Goal: Navigation & Orientation: Find specific page/section

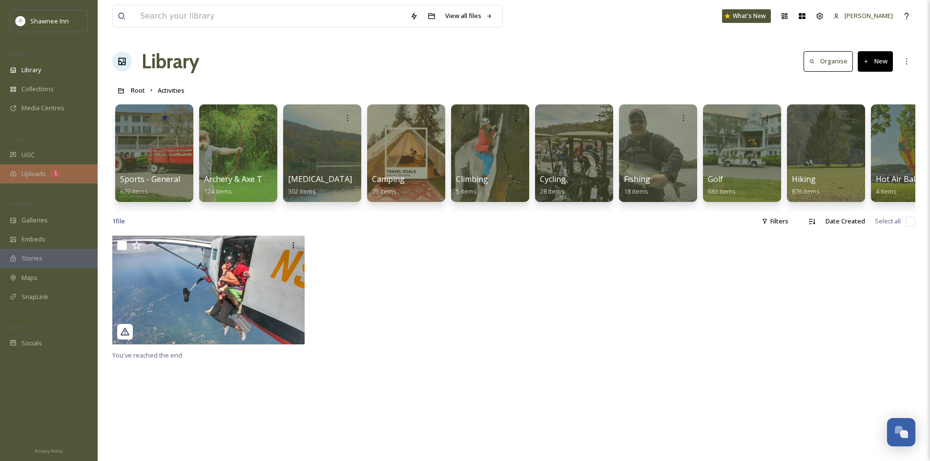
click at [67, 177] on div "Uploads 1" at bounding box center [49, 173] width 98 height 19
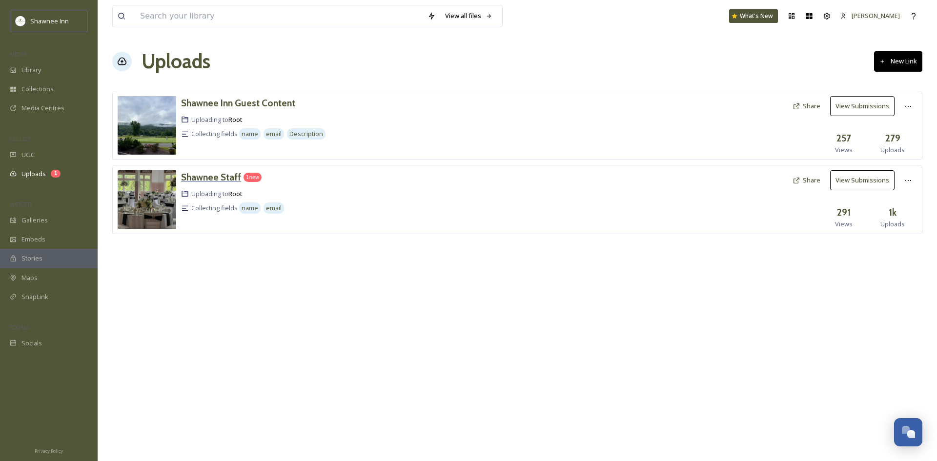
click at [190, 174] on h3 "Shawnee Staff" at bounding box center [211, 177] width 60 height 12
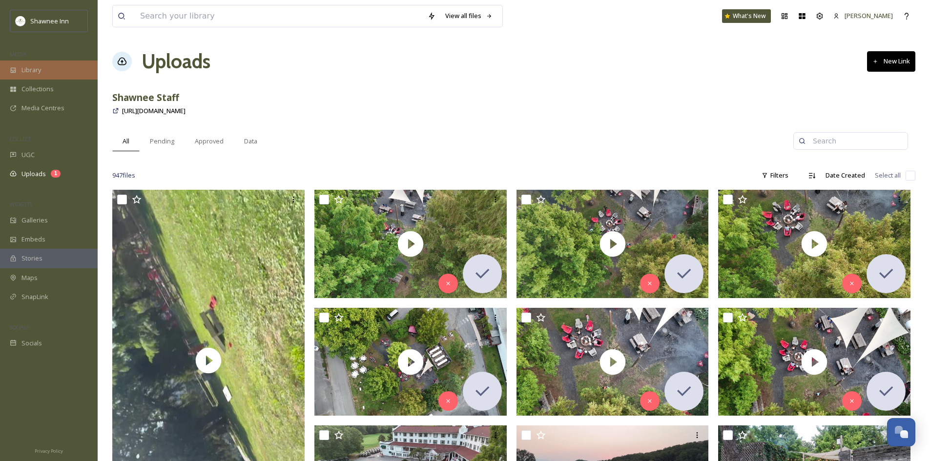
click at [38, 70] on span "Library" at bounding box center [31, 69] width 20 height 9
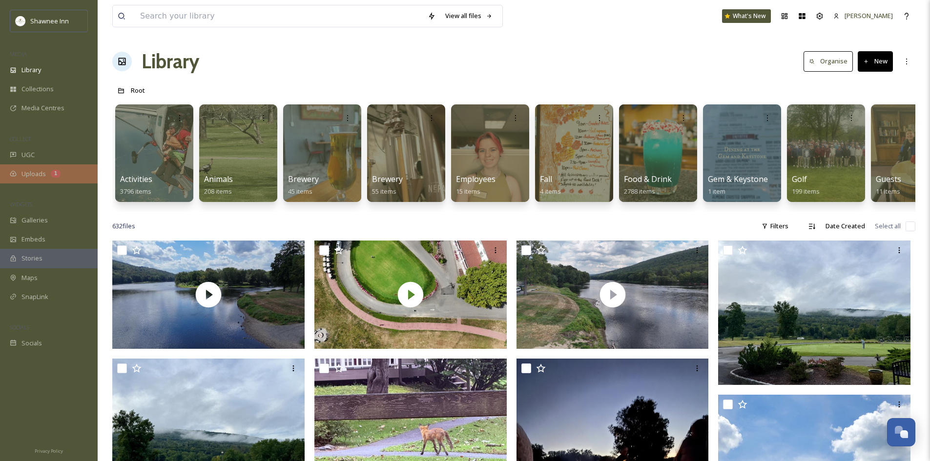
click at [37, 183] on div "Uploads 1" at bounding box center [49, 173] width 98 height 19
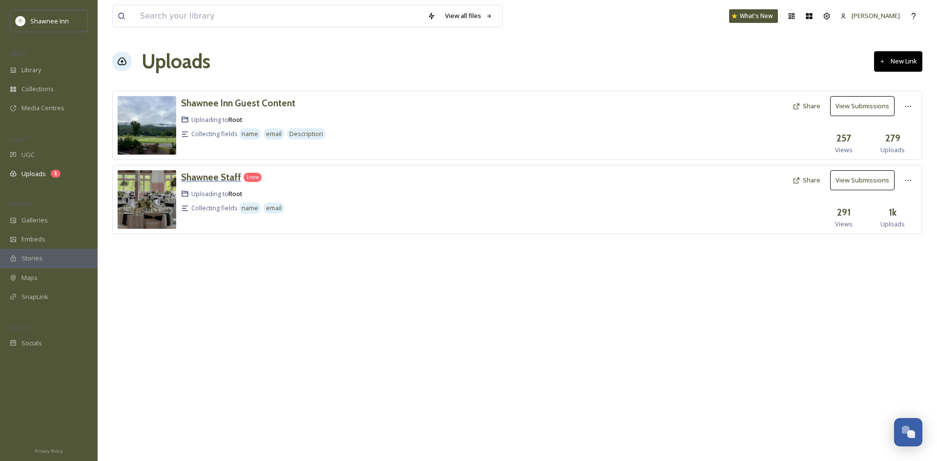
click at [225, 180] on h3 "Shawnee Staff" at bounding box center [211, 177] width 60 height 12
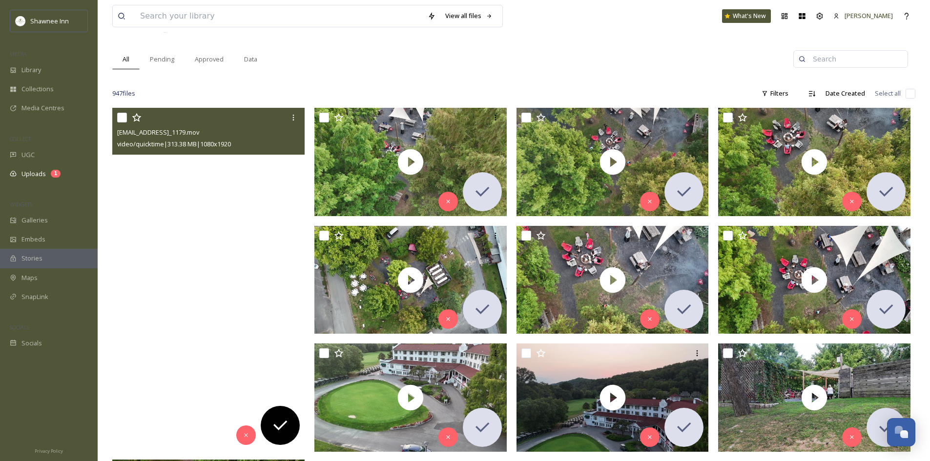
scroll to position [49, 0]
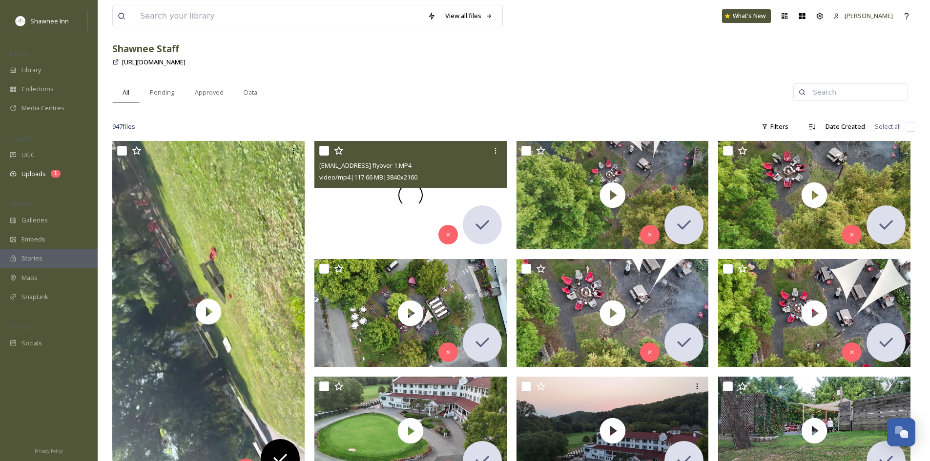
click at [402, 200] on span at bounding box center [410, 195] width 24 height 24
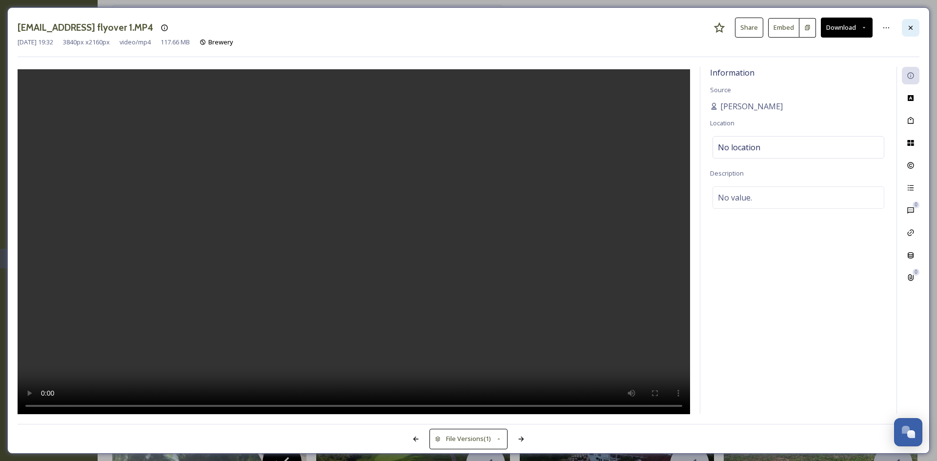
click at [905, 32] on div at bounding box center [911, 28] width 18 height 18
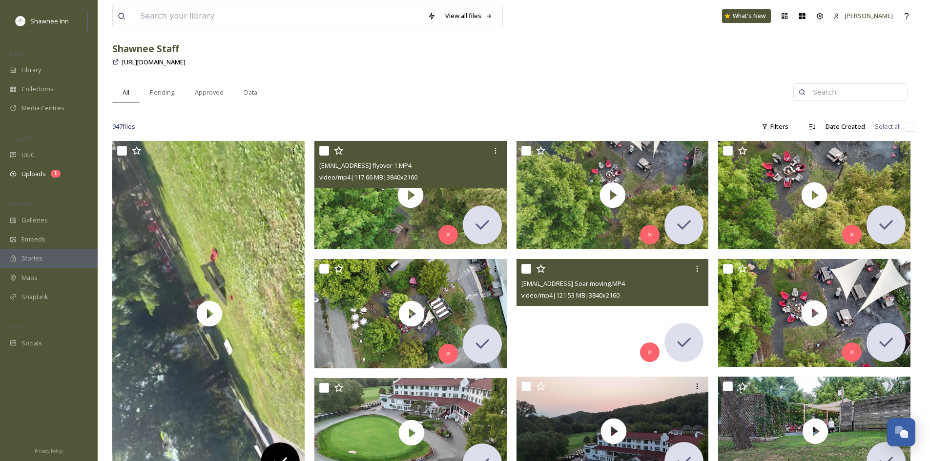
click at [605, 318] on video "ext_1757201514.551842_archibaldmackenzie16@gmail.com-Brewery Soar moving.MP4" at bounding box center [612, 313] width 192 height 108
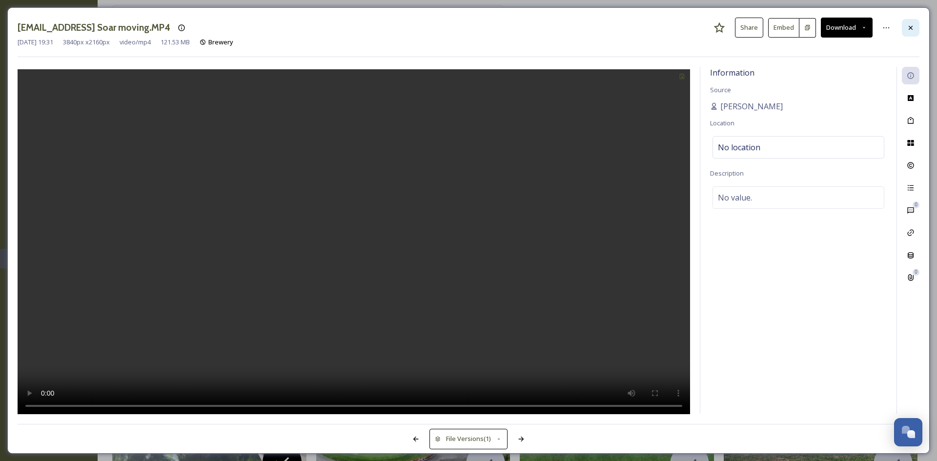
click at [916, 19] on div at bounding box center [911, 28] width 18 height 18
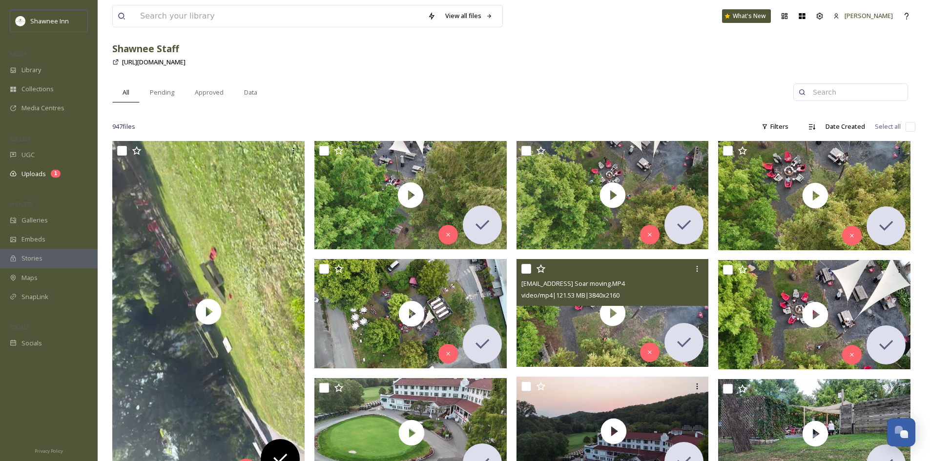
click at [381, 100] on div "All Pending Approved Data" at bounding box center [452, 92] width 681 height 20
click at [549, 50] on div "Shawnee Staff" at bounding box center [513, 49] width 803 height 14
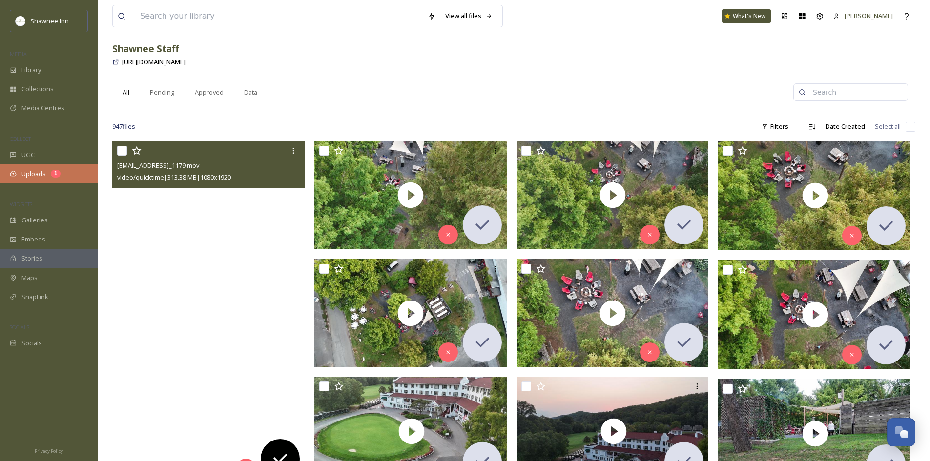
click at [53, 178] on div "Uploads 1" at bounding box center [49, 173] width 98 height 19
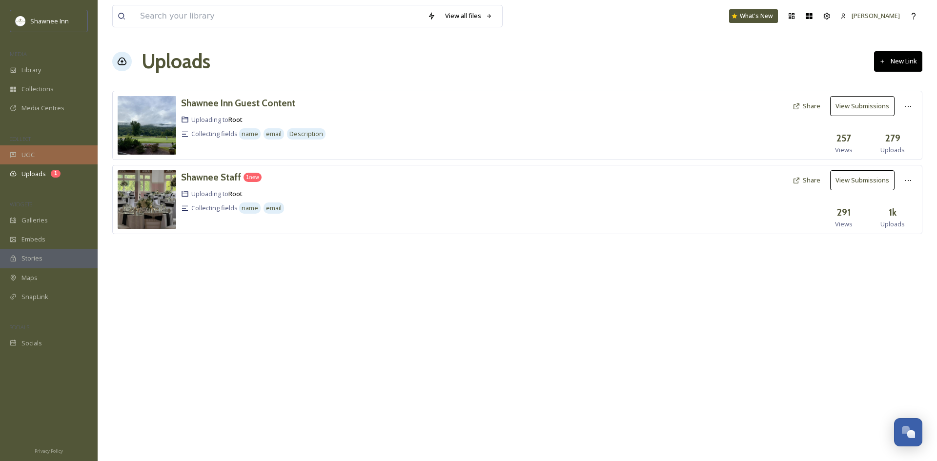
click at [57, 154] on div "UGC" at bounding box center [49, 154] width 98 height 19
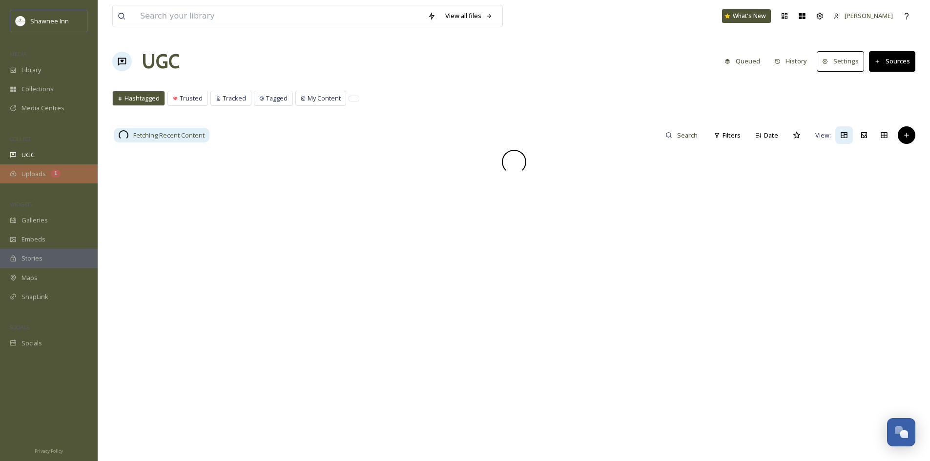
click at [19, 167] on div "Uploads 1" at bounding box center [49, 173] width 98 height 19
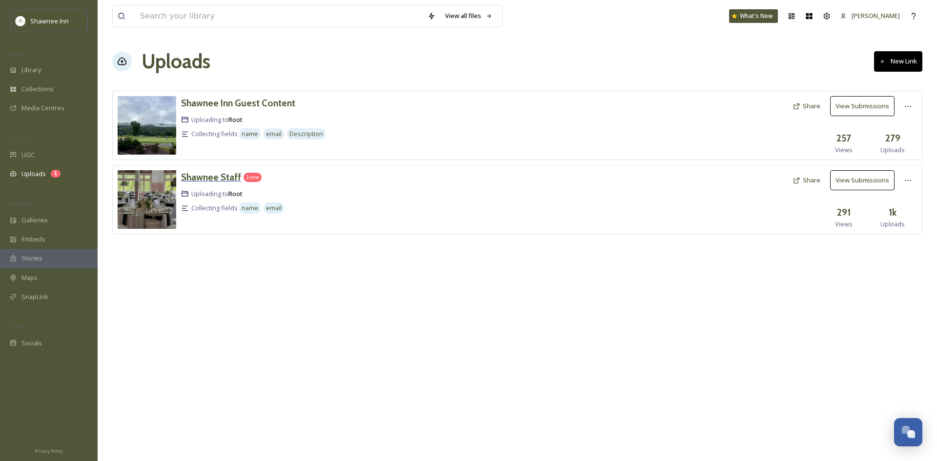
click at [230, 178] on h3 "Shawnee Staff" at bounding box center [211, 177] width 60 height 12
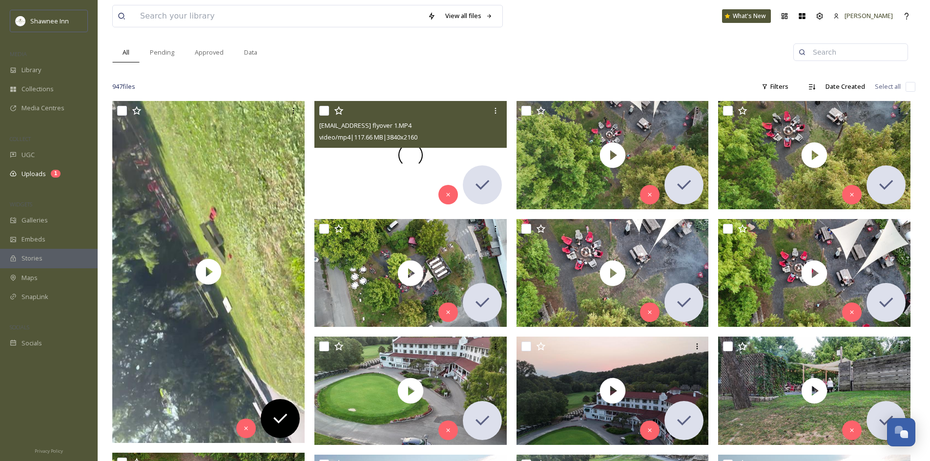
scroll to position [98, 0]
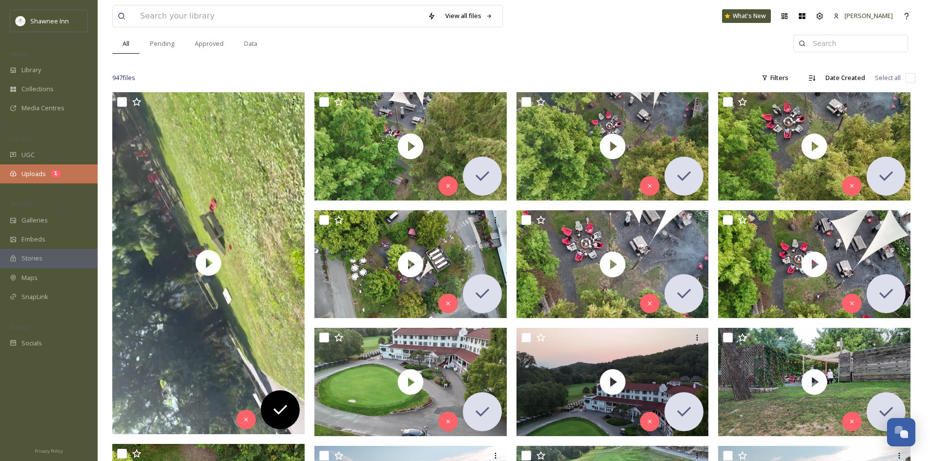
click at [44, 180] on div "Uploads 1" at bounding box center [49, 173] width 98 height 19
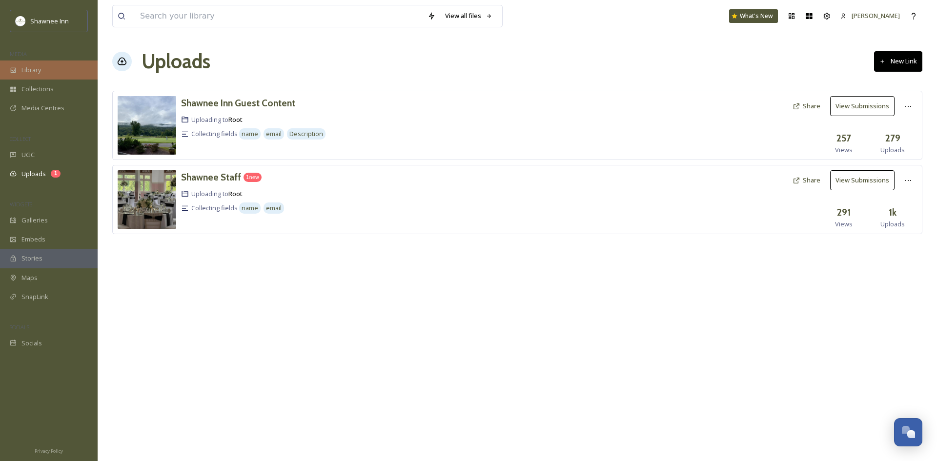
click at [20, 80] on div "Collections" at bounding box center [49, 89] width 98 height 19
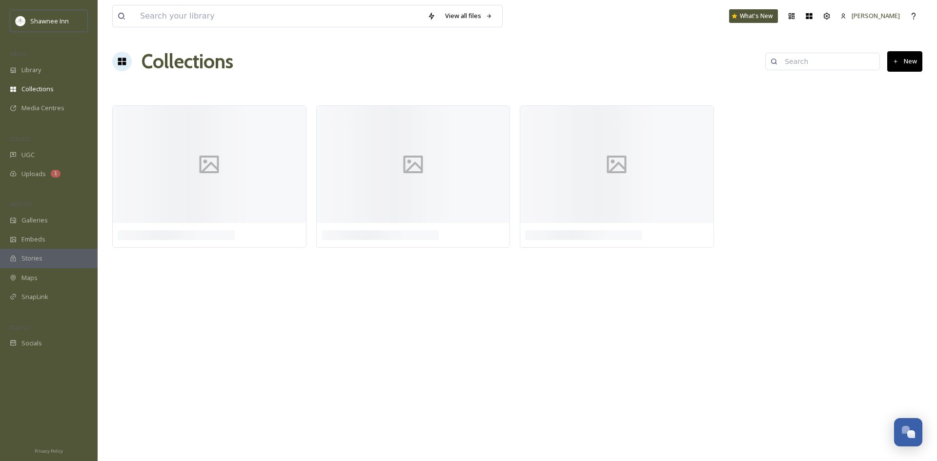
click at [34, 69] on span "Library" at bounding box center [31, 69] width 20 height 9
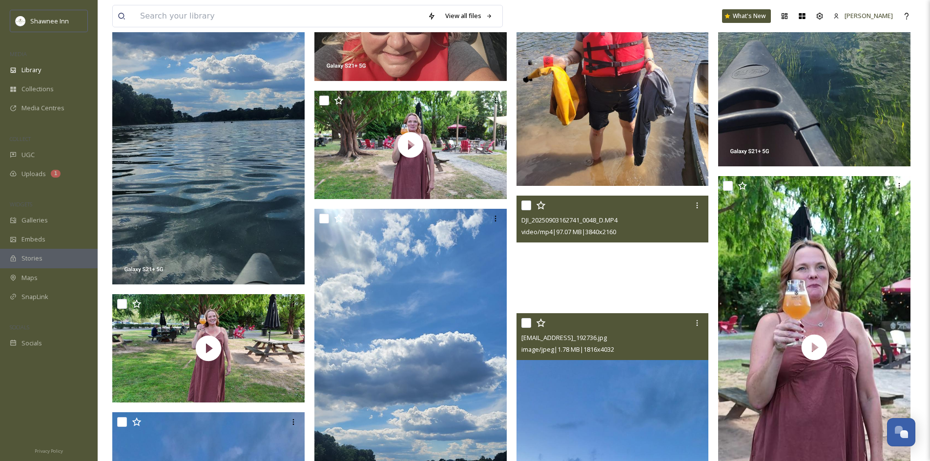
scroll to position [732, 0]
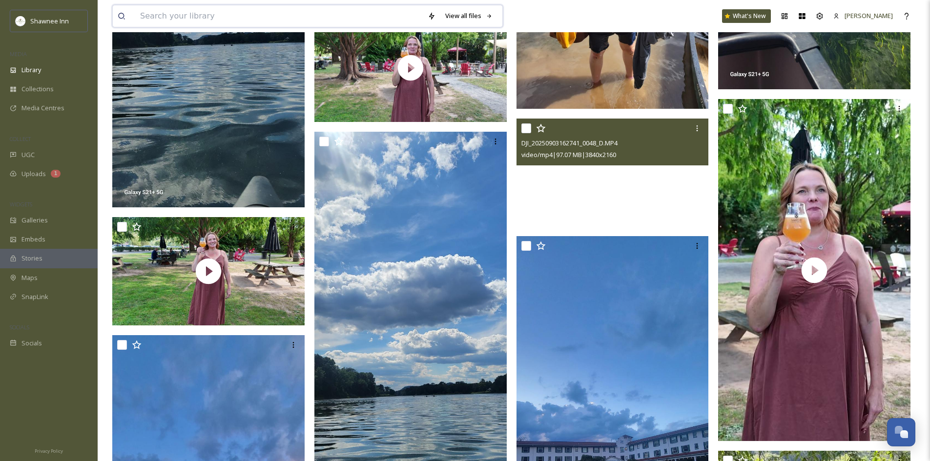
click at [173, 18] on input at bounding box center [278, 15] width 287 height 21
click at [670, 18] on div "View all files What's New [PERSON_NAME]" at bounding box center [513, 16] width 803 height 32
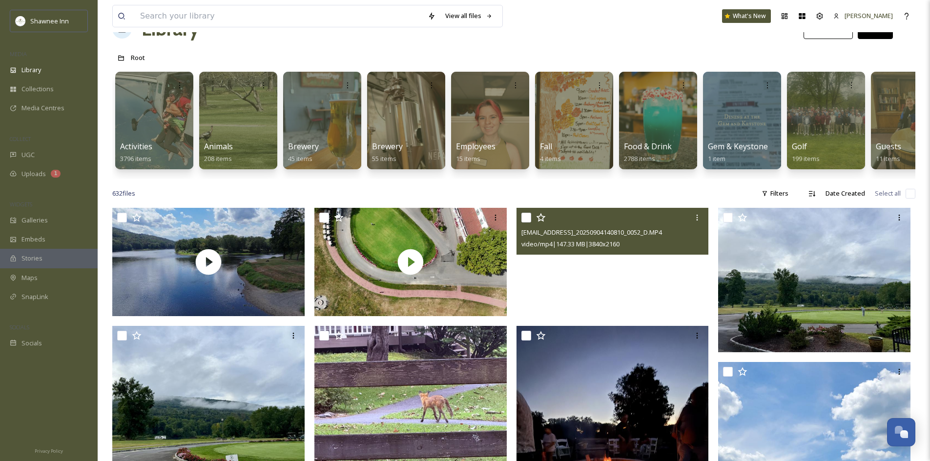
scroll to position [0, 0]
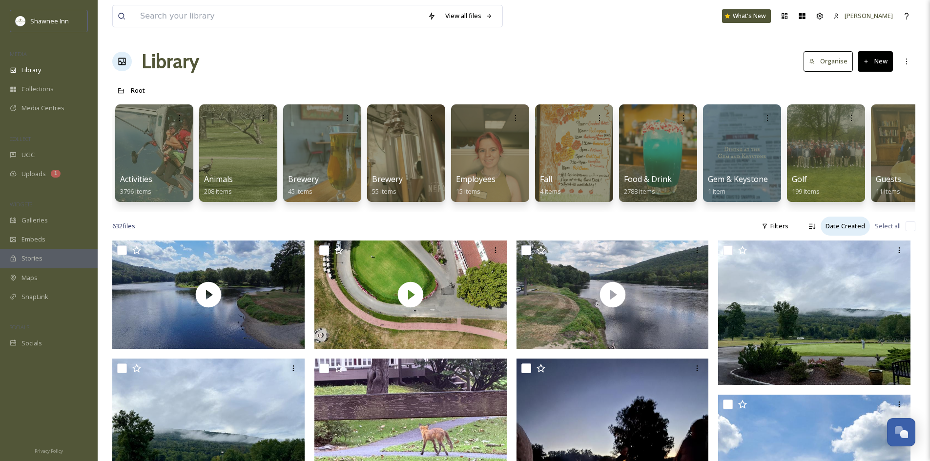
click at [833, 229] on div "Date Created" at bounding box center [844, 226] width 49 height 19
click at [830, 287] on div "Name" at bounding box center [843, 286] width 51 height 19
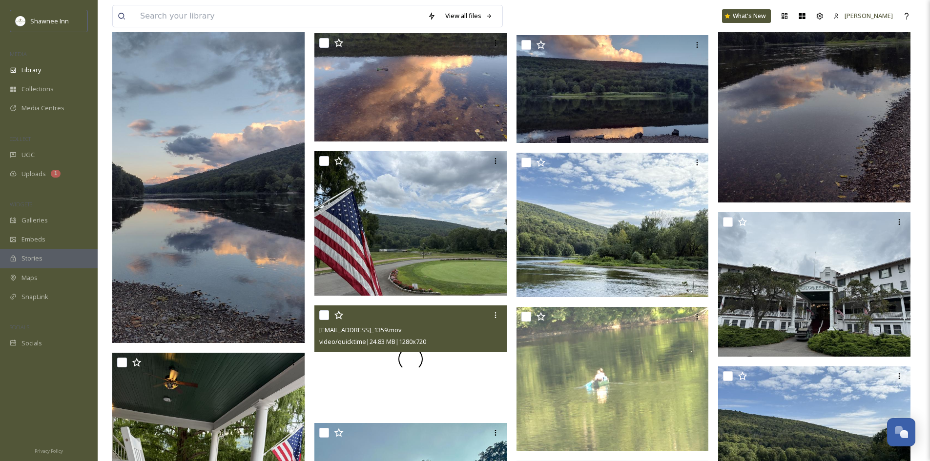
scroll to position [3319, 0]
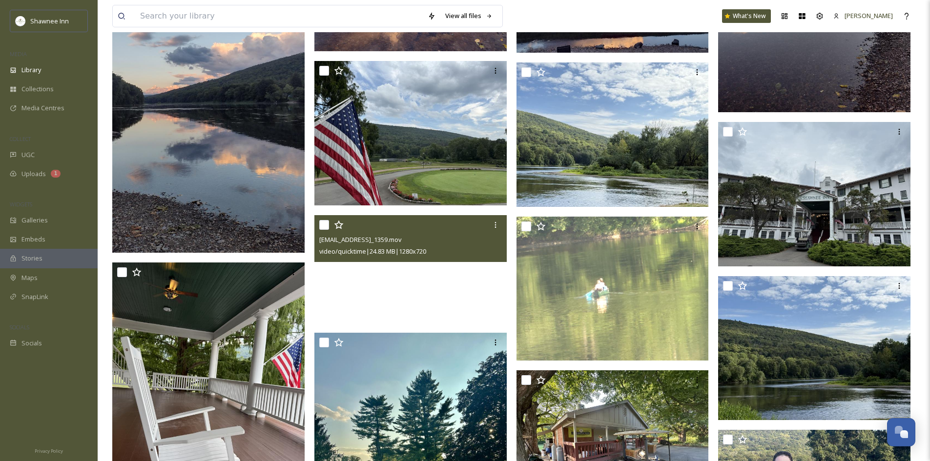
click at [421, 319] on video "ext_1755740500.728967_Peterbredholt@gmail.com-IMG_1359.mov" at bounding box center [410, 269] width 192 height 108
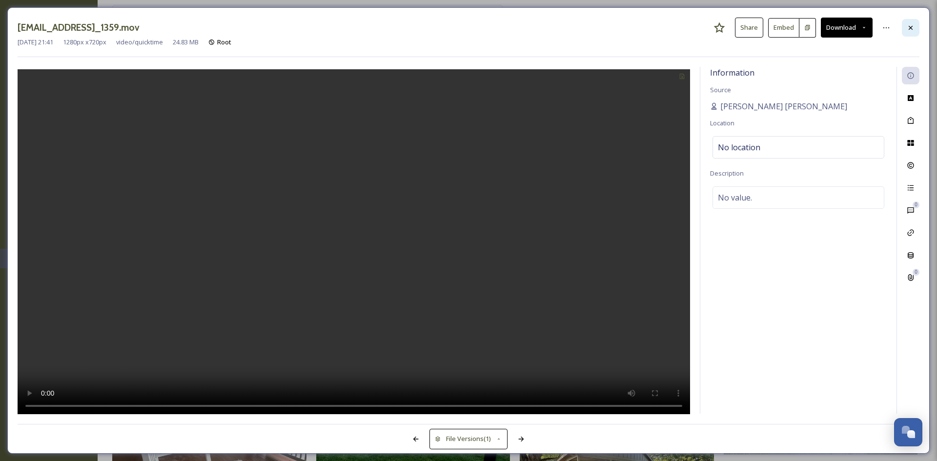
click at [904, 23] on div at bounding box center [911, 28] width 18 height 18
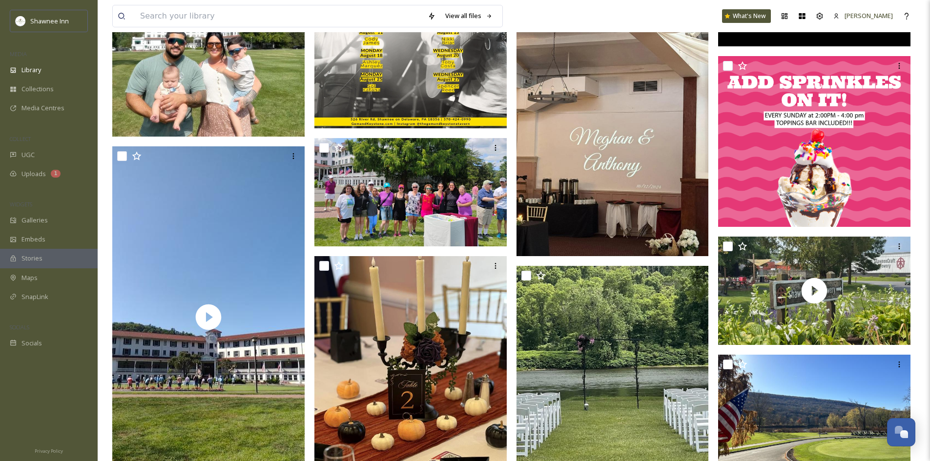
scroll to position [6784, 0]
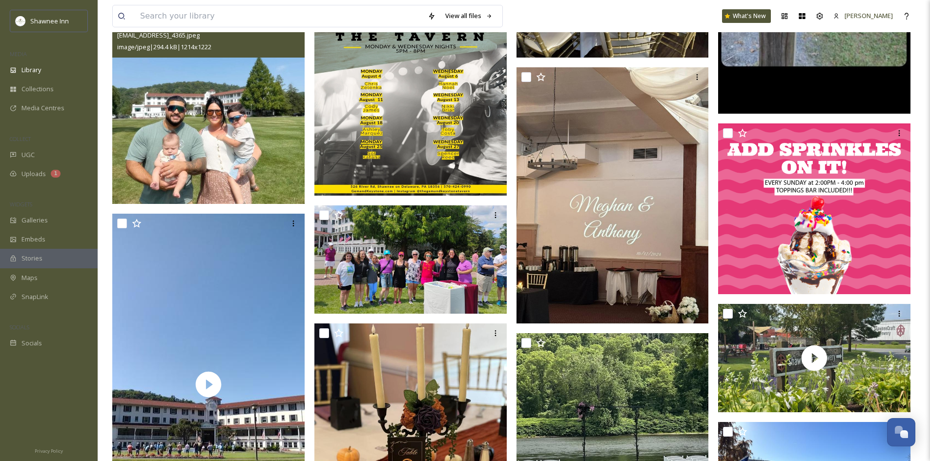
click at [248, 129] on img at bounding box center [208, 107] width 192 height 194
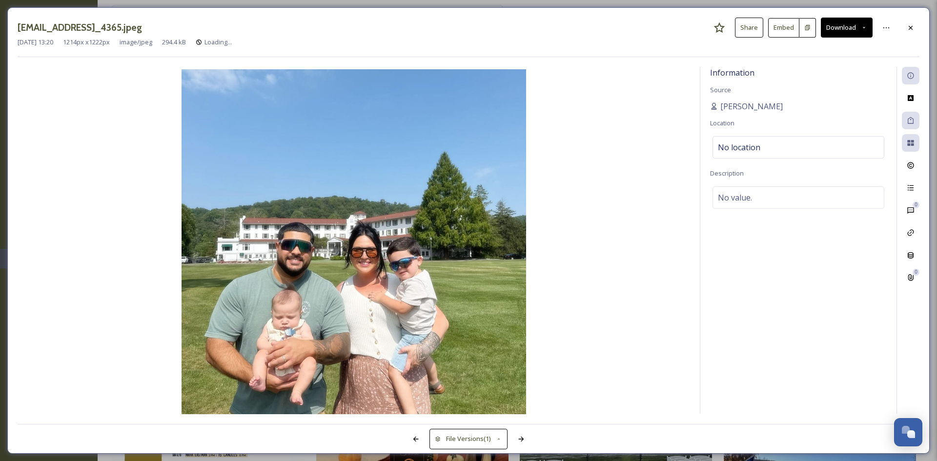
click at [919, 36] on div "[EMAIL_ADDRESS]_4365.jpeg Share Embed Download" at bounding box center [469, 28] width 902 height 20
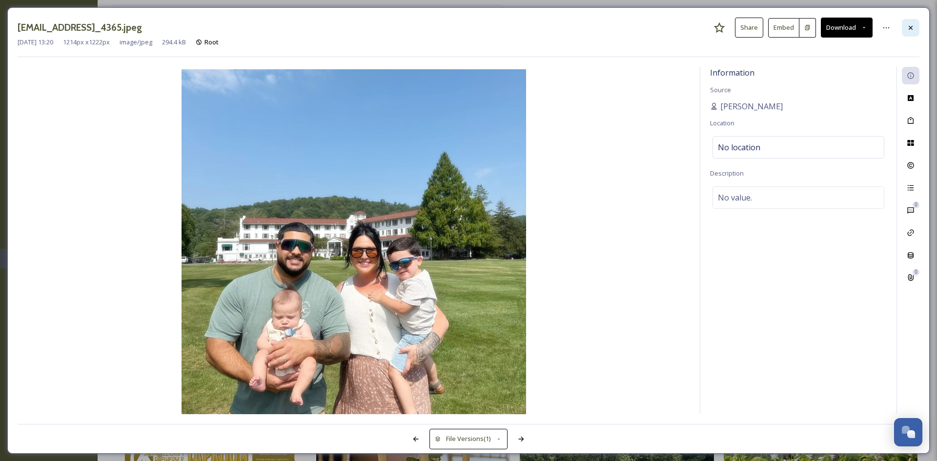
click at [912, 35] on div at bounding box center [911, 28] width 18 height 18
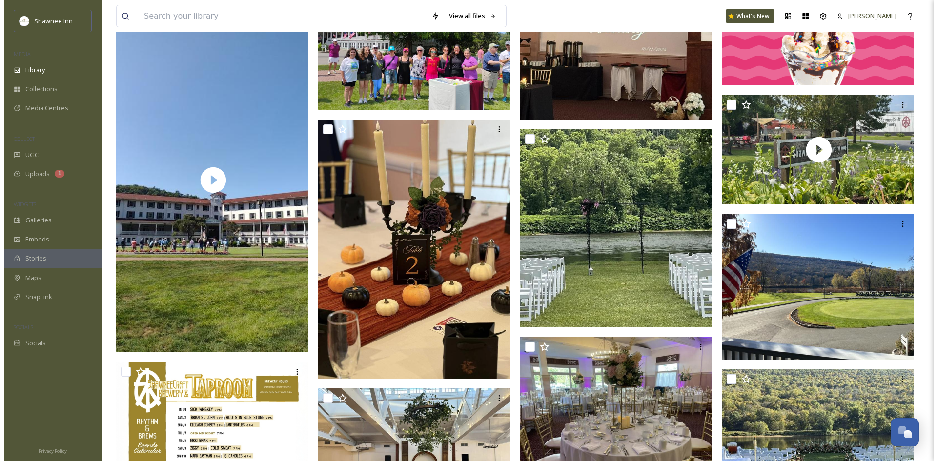
scroll to position [7077, 0]
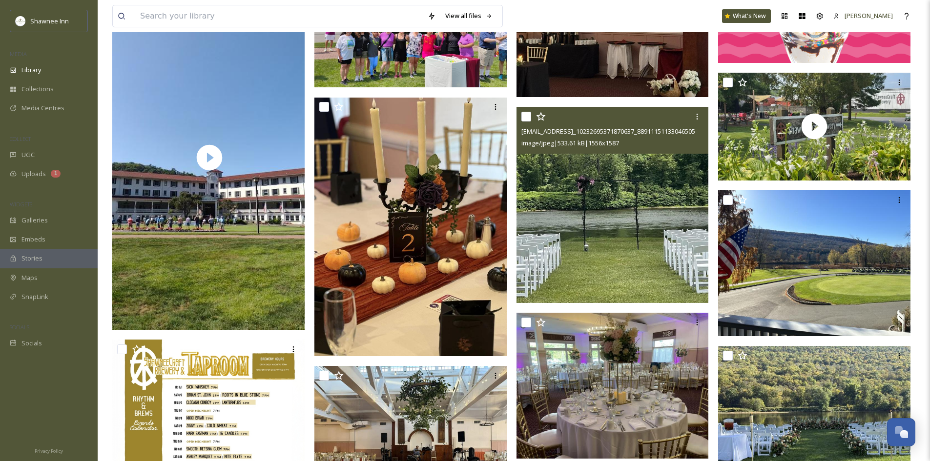
click at [633, 195] on img at bounding box center [612, 205] width 192 height 196
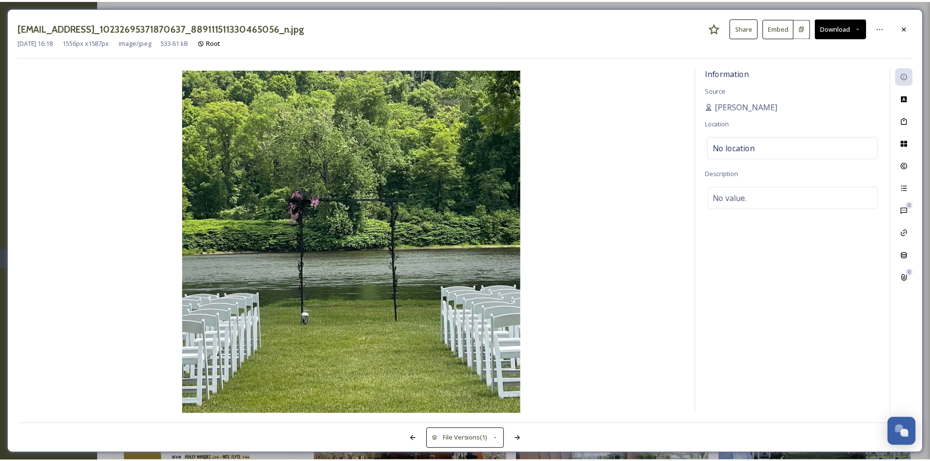
scroll to position [7079, 0]
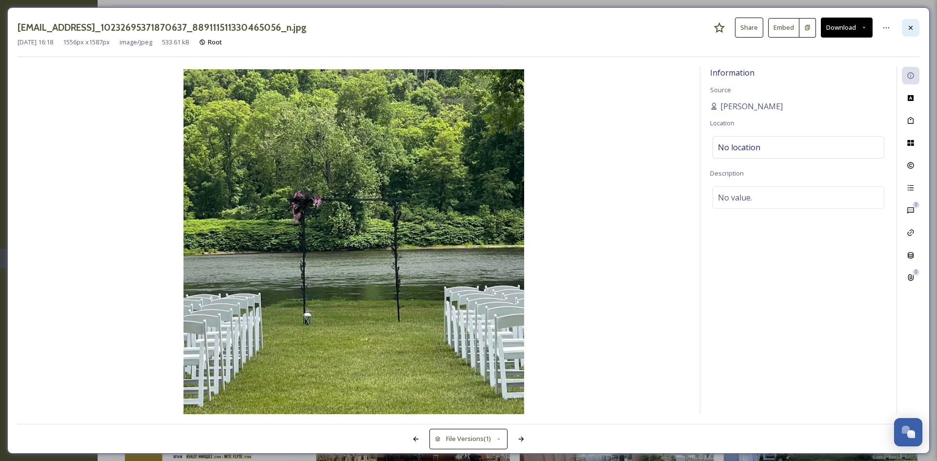
click at [912, 28] on icon at bounding box center [911, 27] width 4 height 4
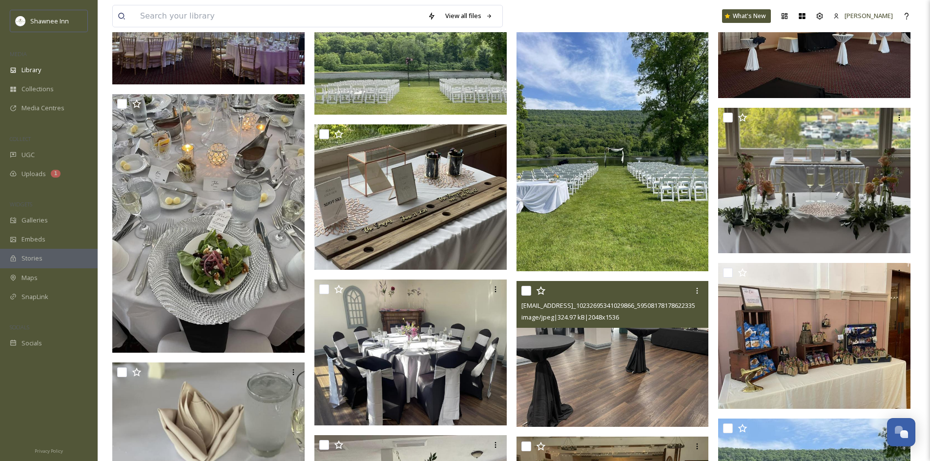
scroll to position [8982, 0]
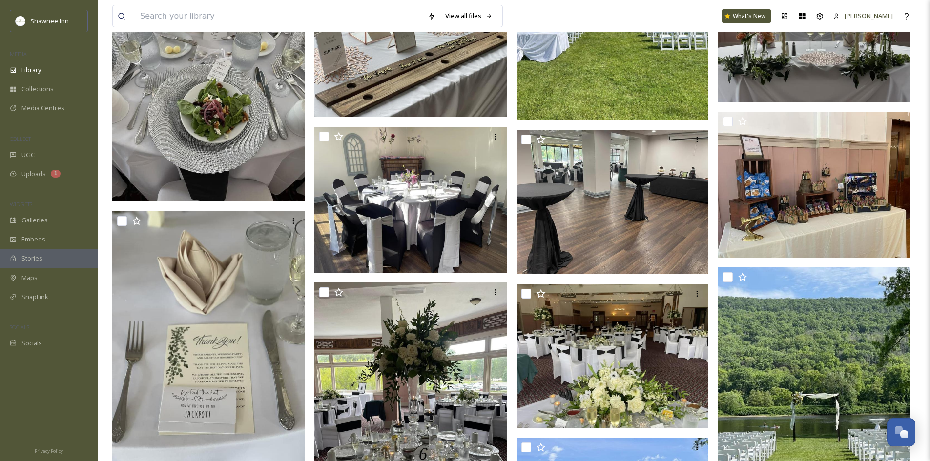
click at [571, 23] on div "View all files What's New [PERSON_NAME]" at bounding box center [513, 16] width 803 height 32
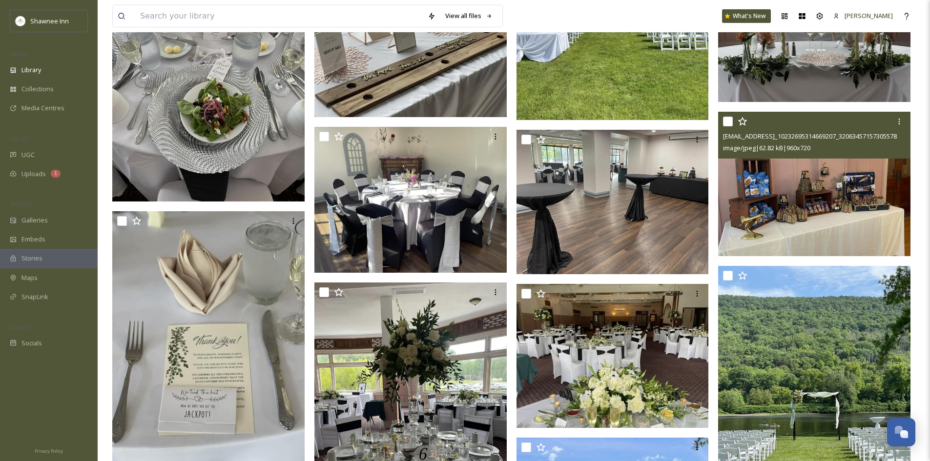
click at [783, 203] on img at bounding box center [814, 184] width 192 height 144
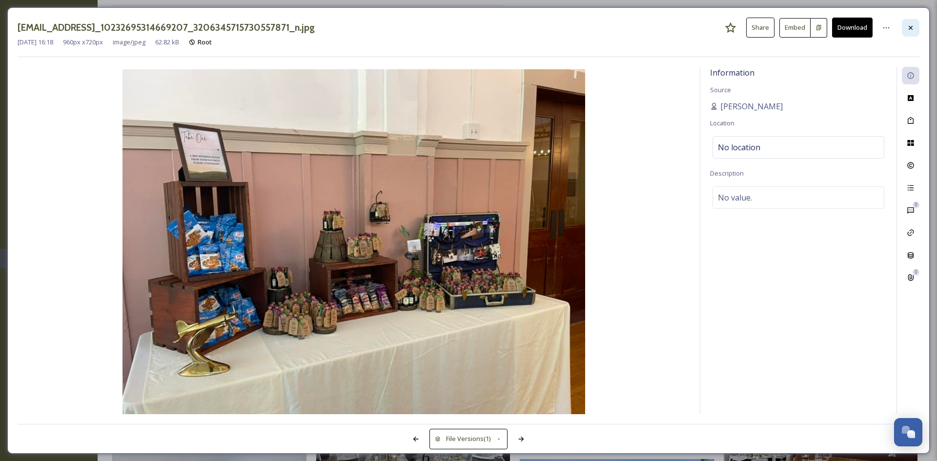
click at [906, 26] on div at bounding box center [911, 28] width 18 height 18
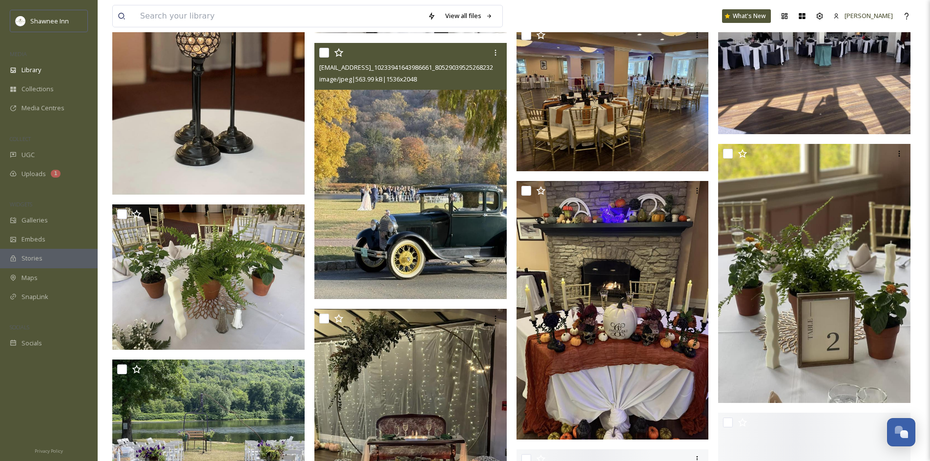
scroll to position [10300, 0]
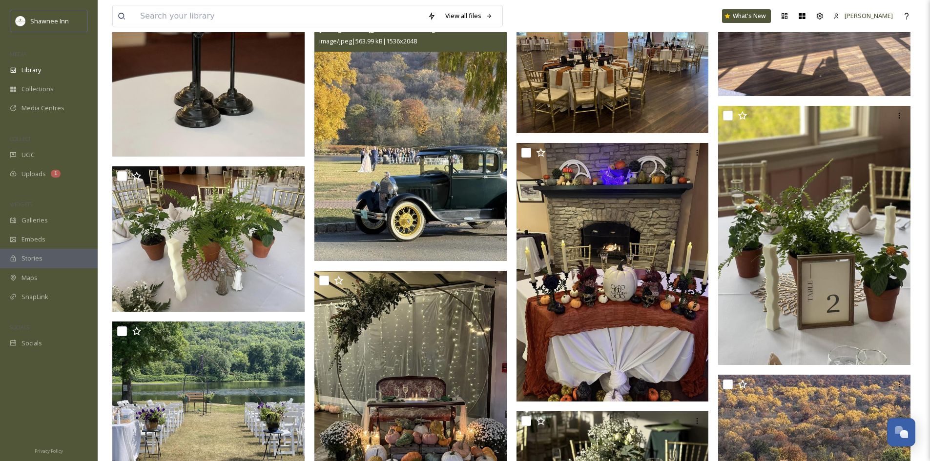
click at [365, 205] on img at bounding box center [410, 133] width 192 height 256
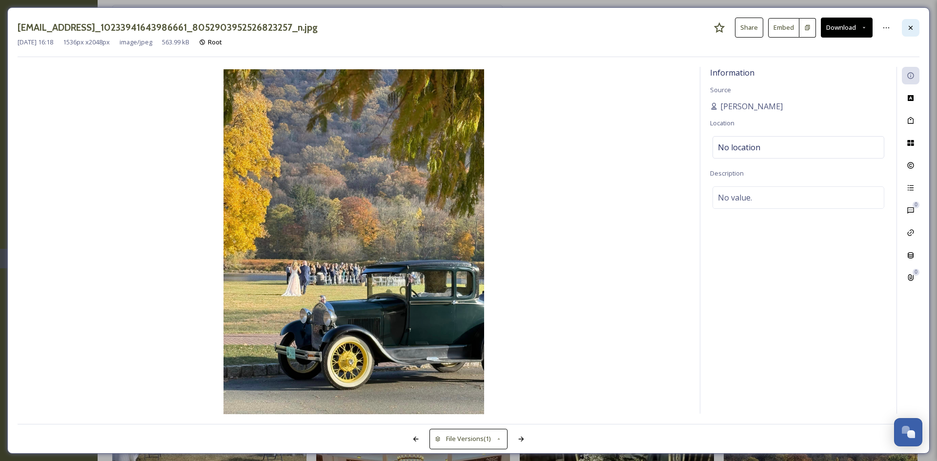
click at [908, 21] on div at bounding box center [911, 28] width 18 height 18
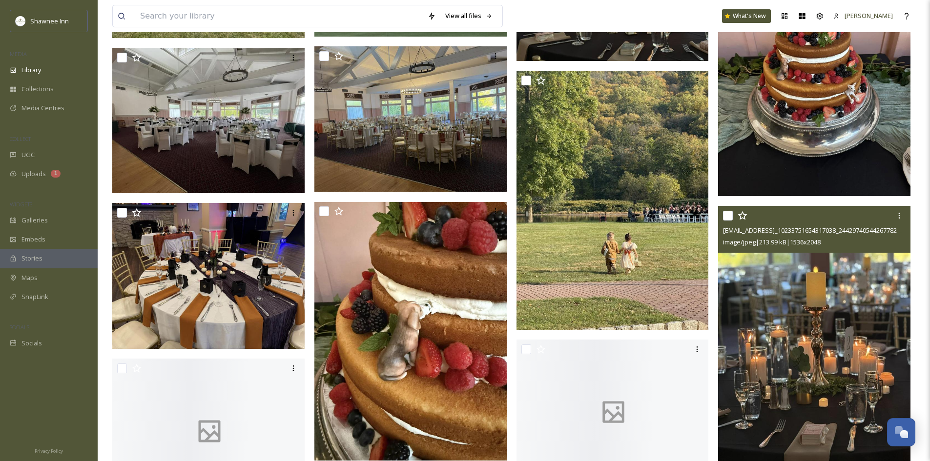
scroll to position [11472, 0]
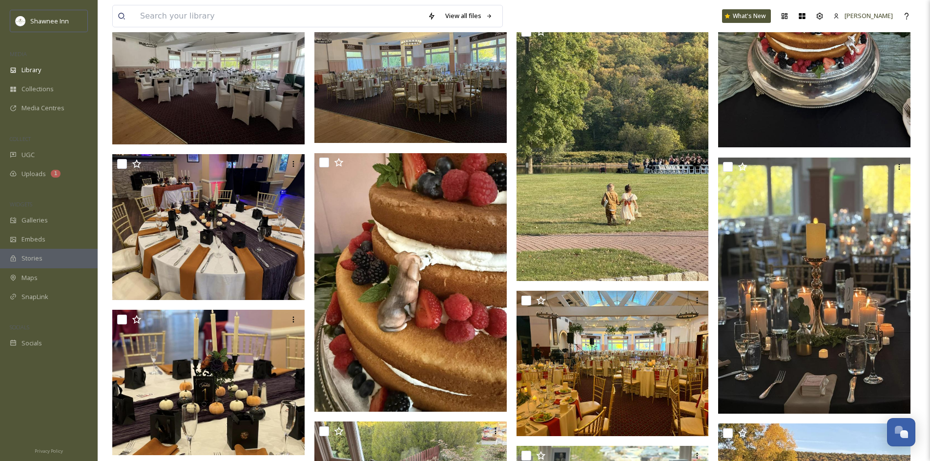
click at [779, 121] on img at bounding box center [814, 19] width 192 height 256
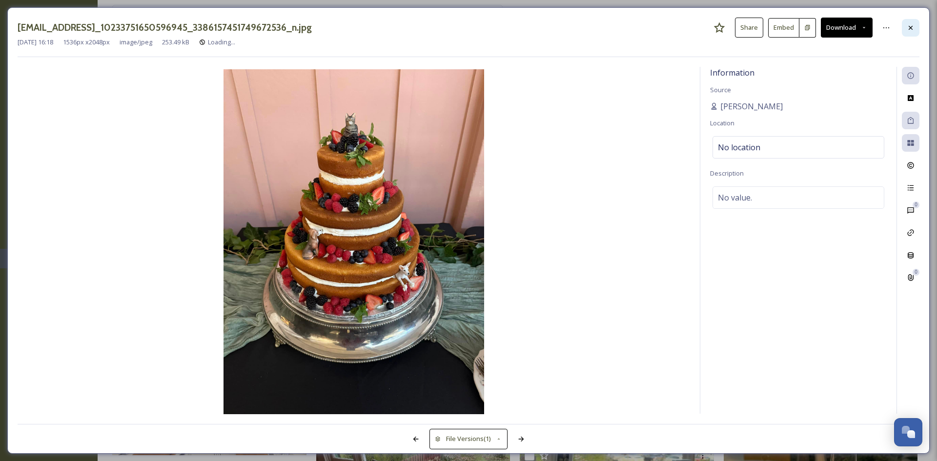
click at [912, 29] on icon at bounding box center [911, 27] width 4 height 4
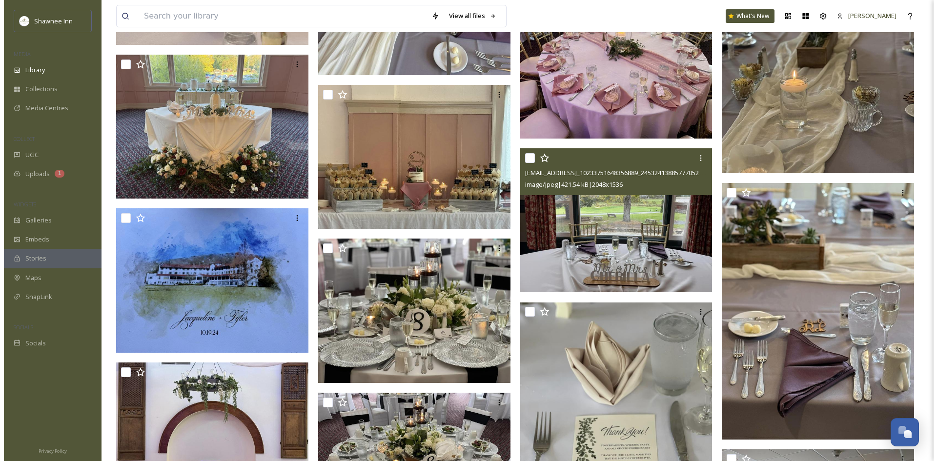
scroll to position [12974, 0]
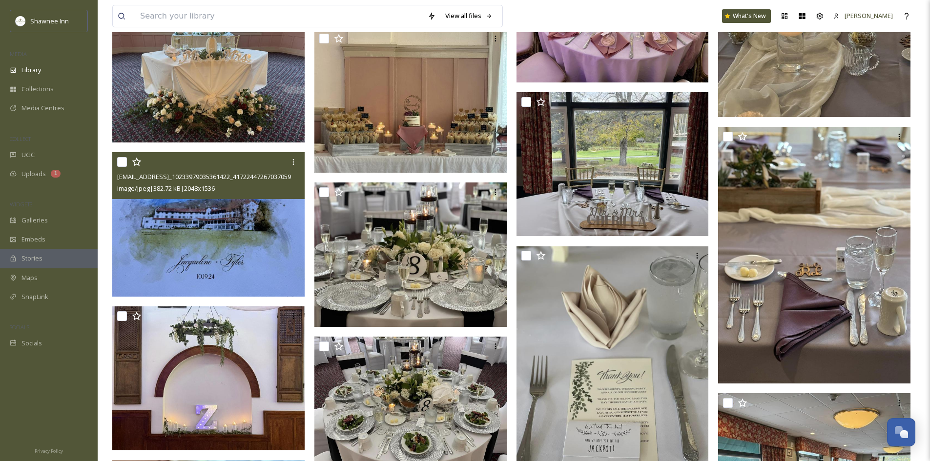
click at [258, 254] on img at bounding box center [208, 224] width 192 height 144
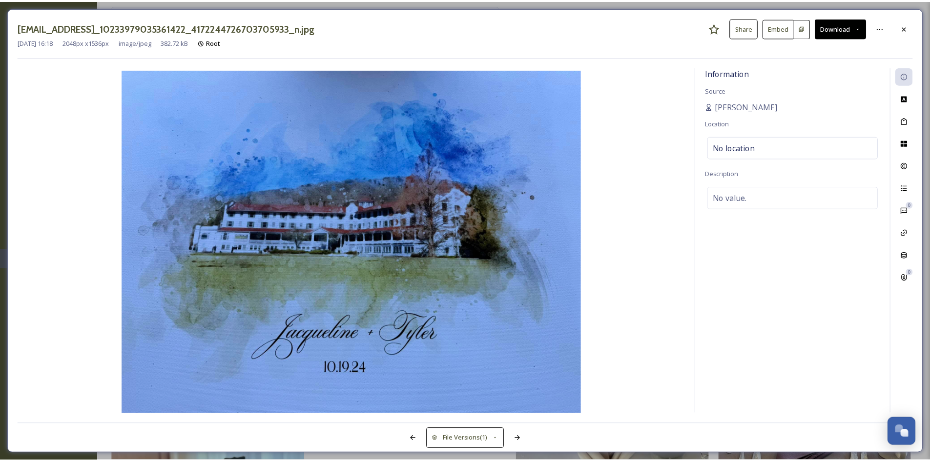
scroll to position [13097, 0]
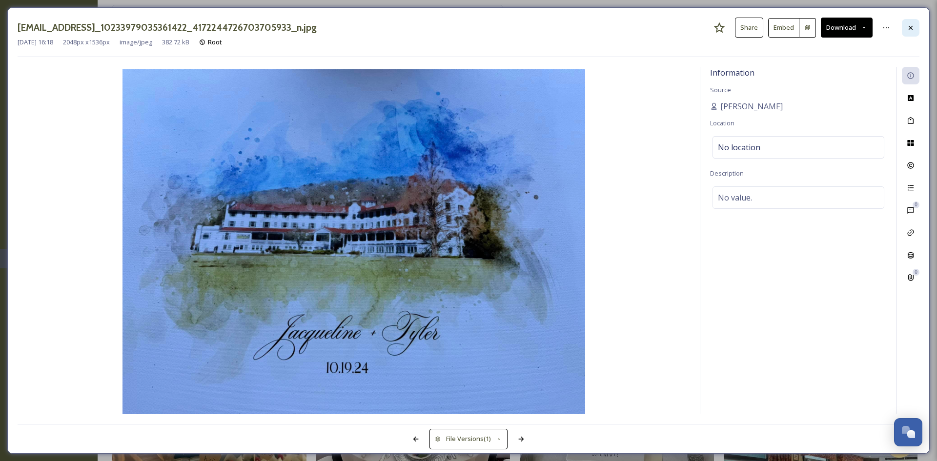
click at [913, 32] on div at bounding box center [911, 28] width 18 height 18
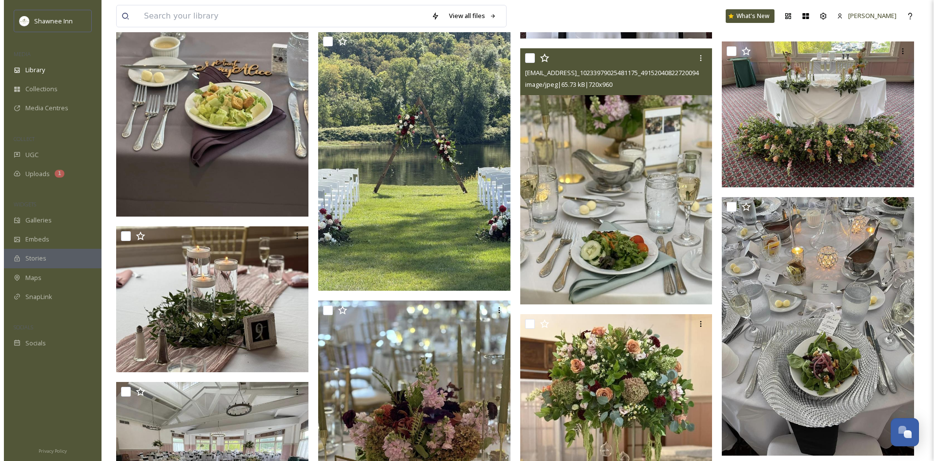
scroll to position [13927, 0]
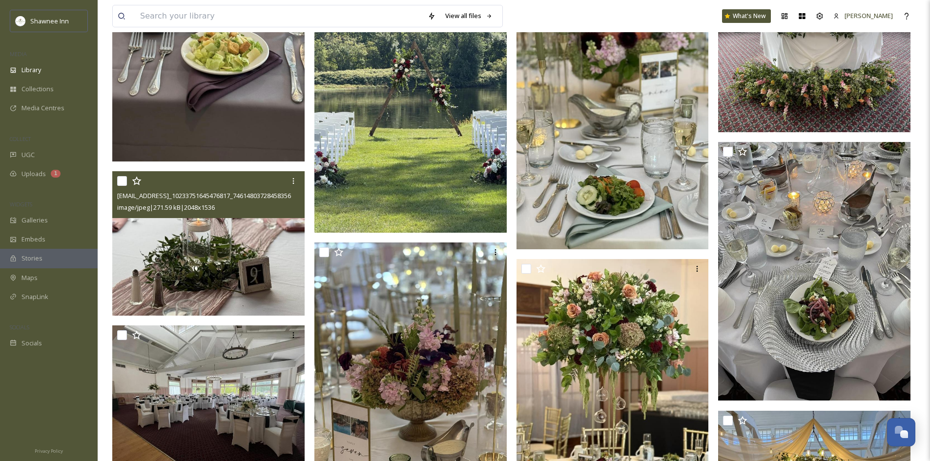
click at [262, 250] on img at bounding box center [208, 243] width 192 height 144
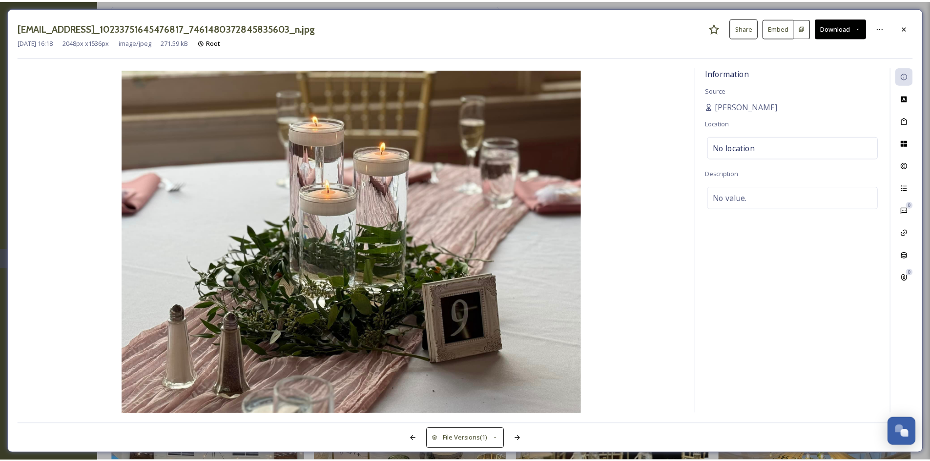
scroll to position [13928, 0]
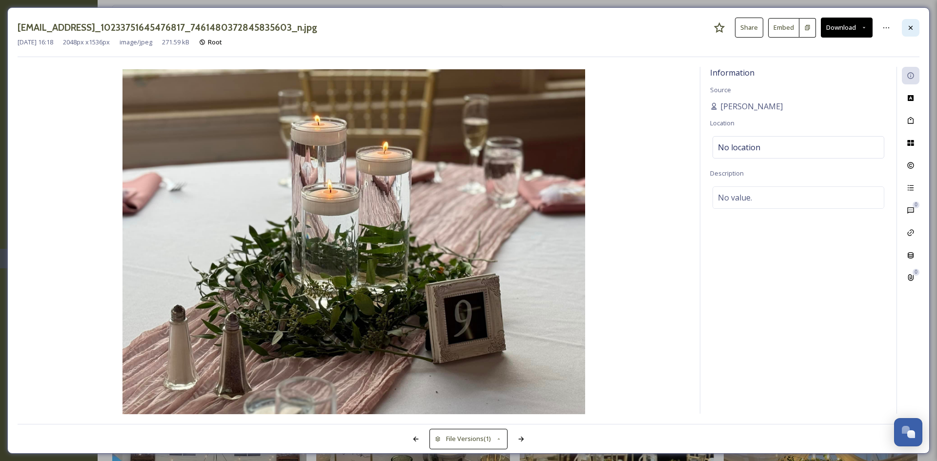
click at [918, 31] on div at bounding box center [911, 28] width 18 height 18
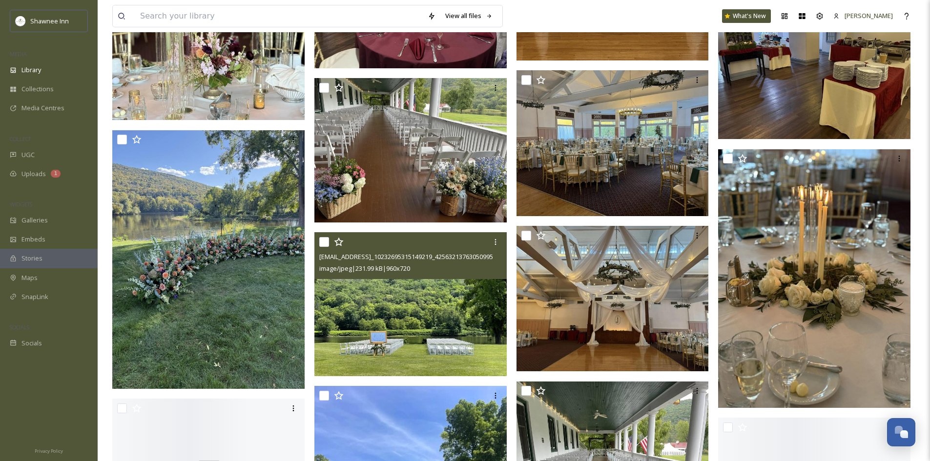
scroll to position [16808, 0]
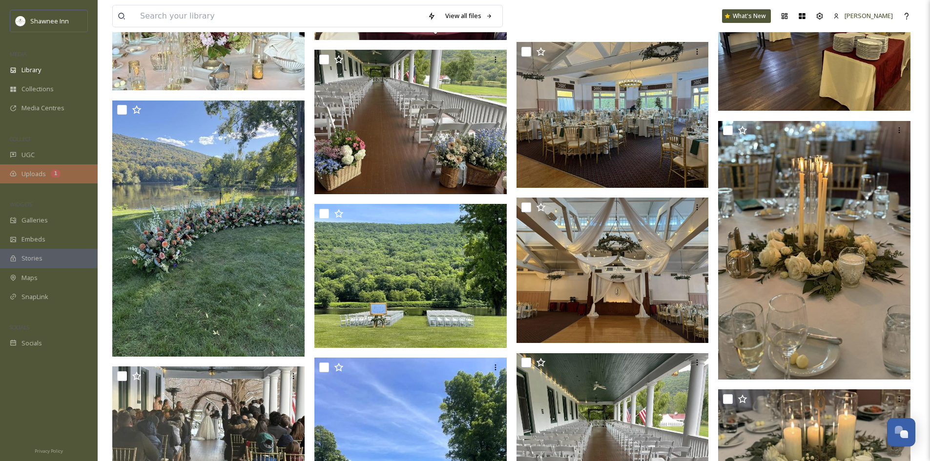
click at [39, 167] on div "Uploads 1" at bounding box center [49, 173] width 98 height 19
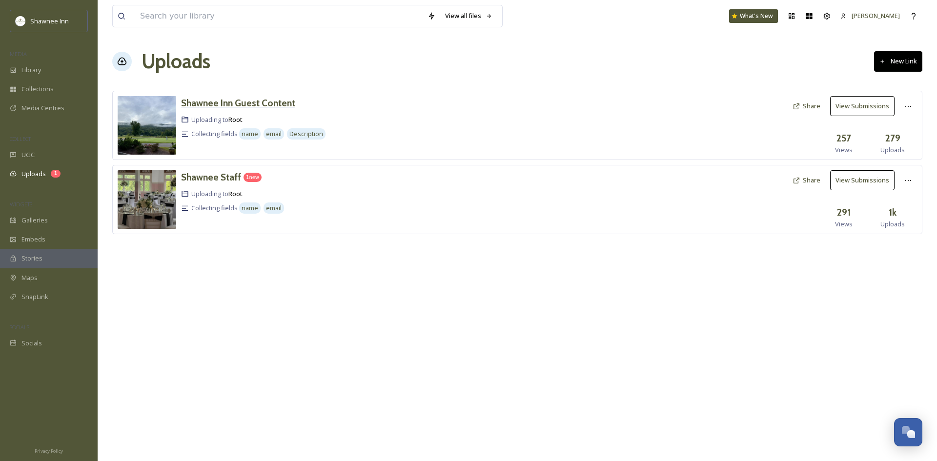
click at [274, 99] on h3 "Shawnee Inn Guest Content" at bounding box center [238, 103] width 114 height 12
click at [815, 101] on button "Share" at bounding box center [807, 106] width 38 height 19
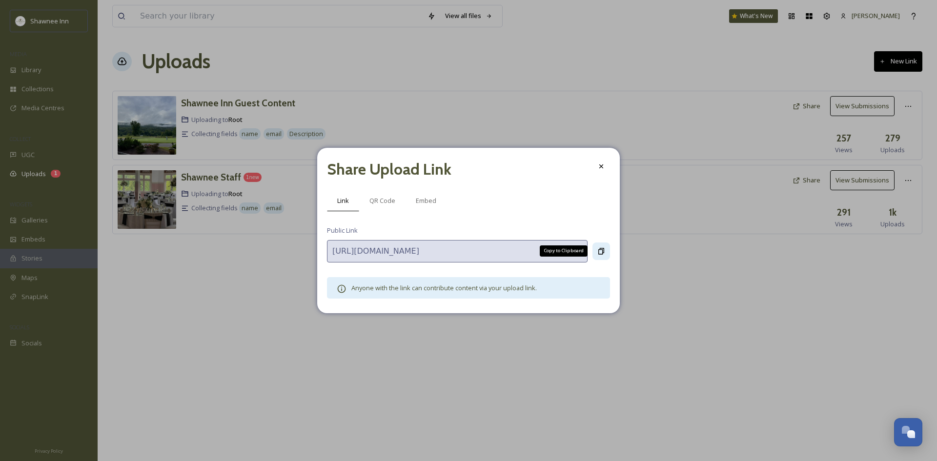
click at [599, 251] on icon at bounding box center [601, 251] width 8 height 8
click at [597, 164] on icon at bounding box center [601, 167] width 8 height 8
